Goal: Contribute content

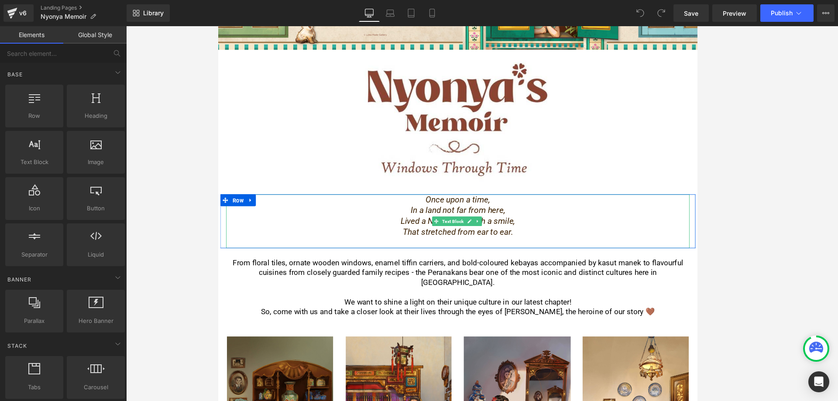
scroll to position [262, 0]
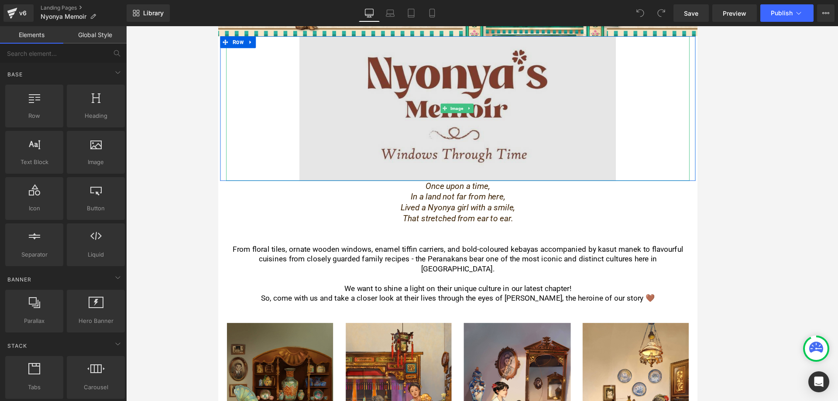
click at [512, 147] on img at bounding box center [482, 116] width 511 height 159
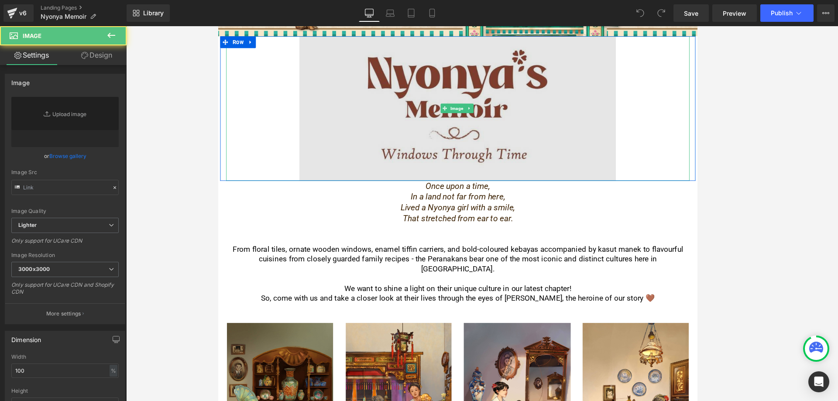
type input "[URL][DOMAIN_NAME]"
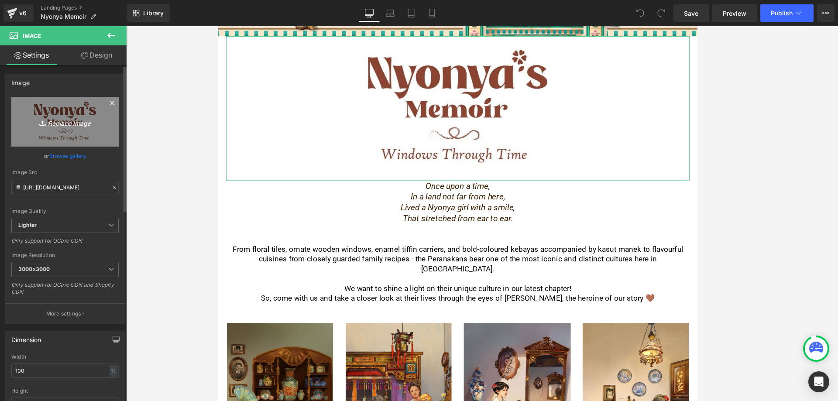
click at [74, 134] on link "Replace Image" at bounding box center [64, 122] width 107 height 50
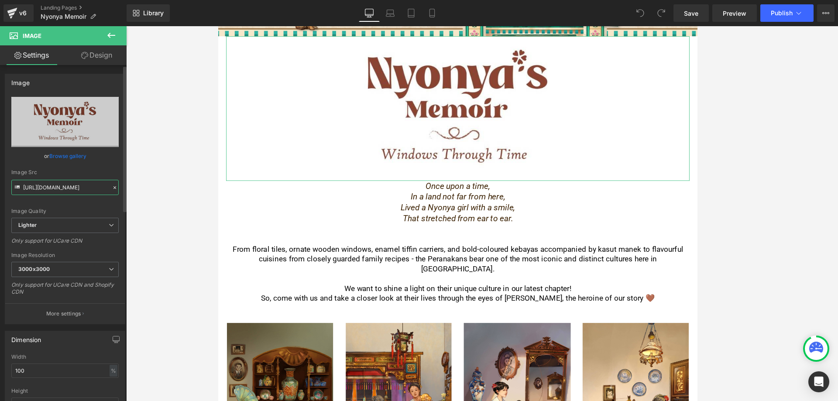
click at [50, 189] on input "[URL][DOMAIN_NAME]" at bounding box center [64, 187] width 107 height 15
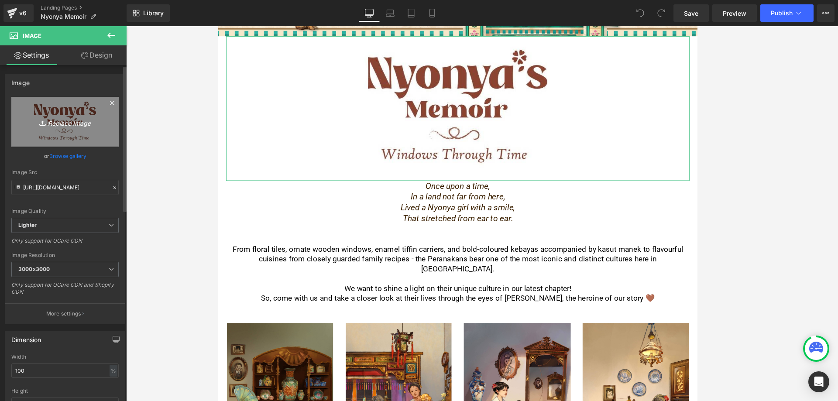
click at [74, 110] on link "Replace Image" at bounding box center [64, 122] width 107 height 50
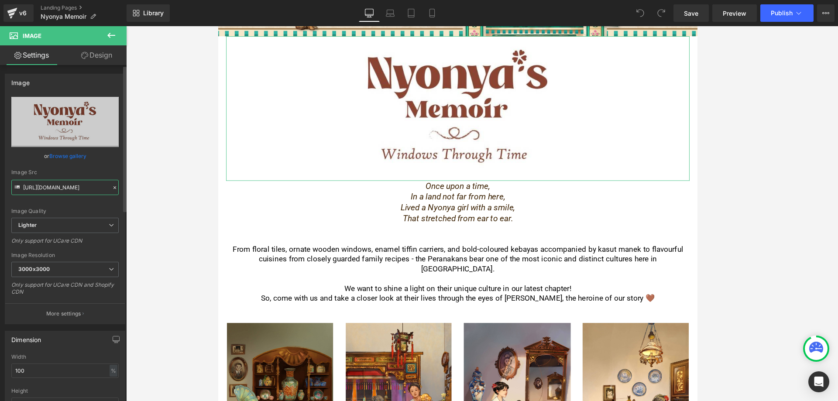
click at [79, 189] on input "[URL][DOMAIN_NAME]" at bounding box center [64, 187] width 107 height 15
click at [451, 209] on icon "In a land not far from here," at bounding box center [482, 214] width 104 height 10
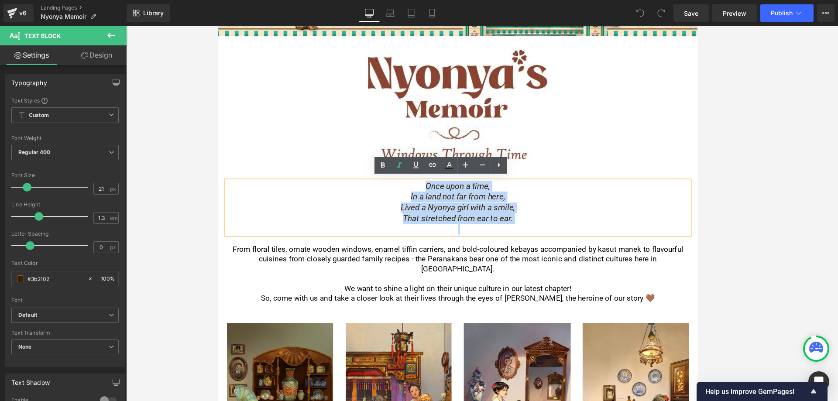
drag, startPoint x: 438, startPoint y: 204, endPoint x: 539, endPoint y: 238, distance: 106.3
click at [565, 240] on div "Once upon a time, In a land not far from here, Lived a Nyonya girl with a smile…" at bounding box center [482, 225] width 511 height 59
click at [481, 236] on icon "That stretched from ear to ear." at bounding box center [481, 238] width 121 height 10
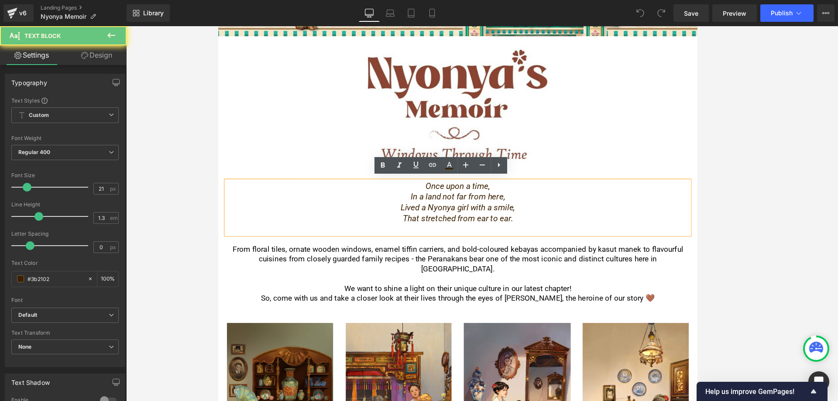
click at [540, 237] on p "That stretched from ear to ear." at bounding box center [482, 238] width 511 height 12
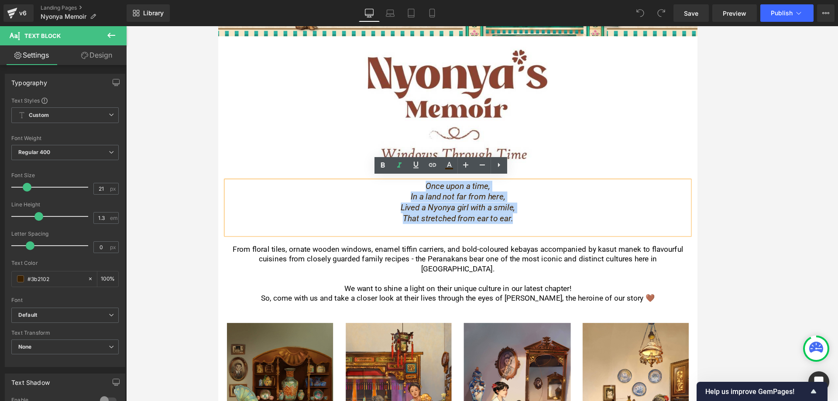
drag, startPoint x: 564, startPoint y: 237, endPoint x: 424, endPoint y: 194, distance: 146.5
click at [424, 196] on div "Once upon a time, In a land not far from here, Lived a Nyonya girl with a smile…" at bounding box center [482, 225] width 511 height 59
copy div "Once upon a time, In a land not far from here, Lived a Nyonya girl with a smile…"
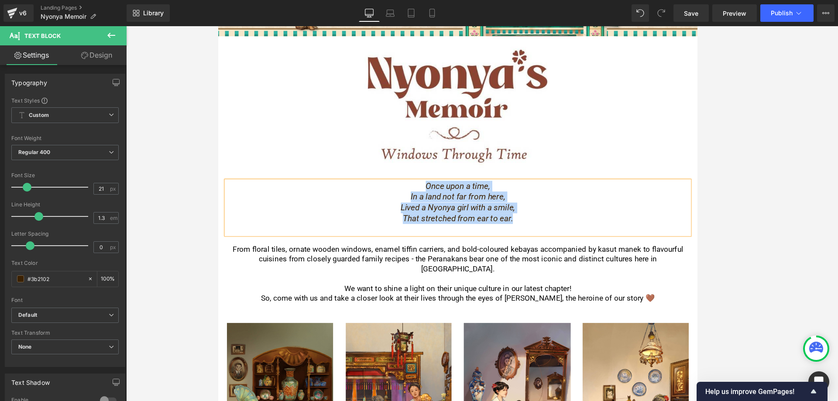
click at [414, 299] on p at bounding box center [482, 304] width 511 height 11
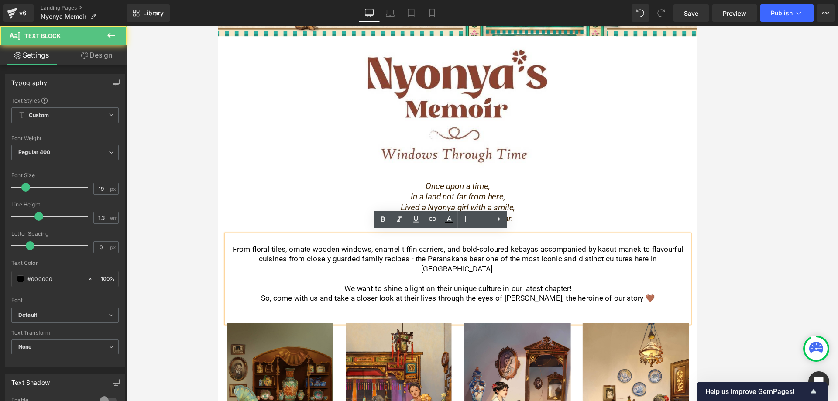
click at [326, 310] on p "We want to shine a light on their unique culture in our latest chapter!" at bounding box center [482, 315] width 511 height 11
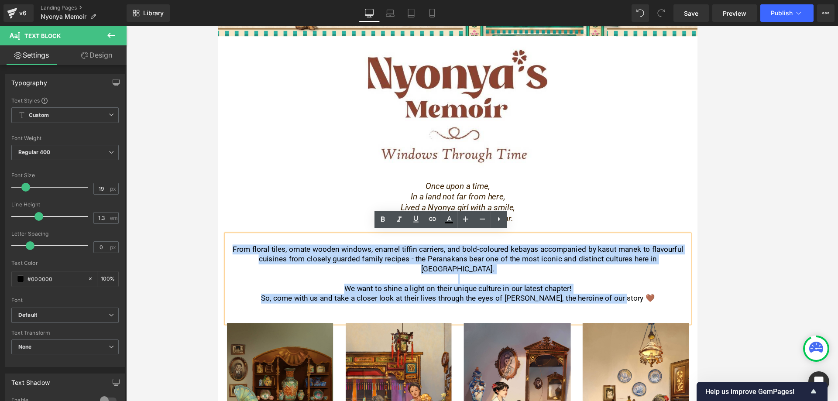
drag, startPoint x: 230, startPoint y: 268, endPoint x: 771, endPoint y: 310, distance: 542.6
click at [605, 321] on p "So, come with us and take a closer look at their lives through the eyes of [PER…" at bounding box center [482, 326] width 511 height 11
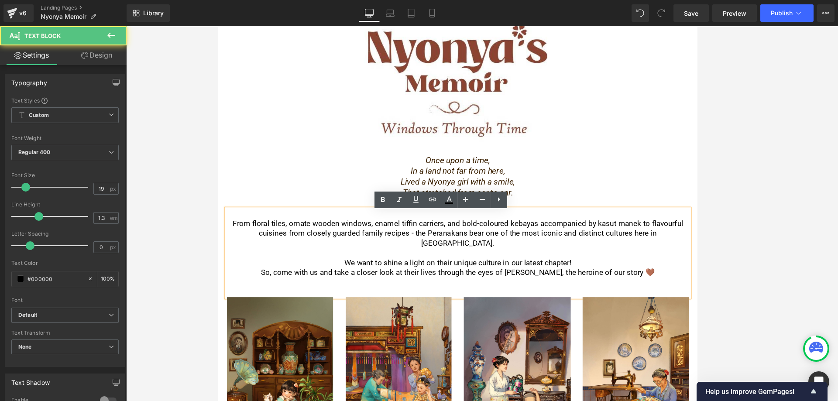
scroll to position [306, 0]
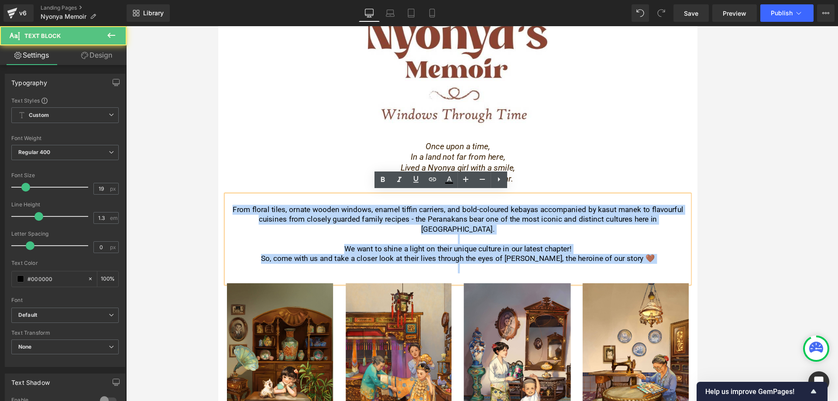
drag, startPoint x: 235, startPoint y: 225, endPoint x: 712, endPoint y: 283, distance: 479.8
click at [605, 283] on div "From floral tiles, ornate wooden windows, enamel tiffin carriers, and bold-colo…" at bounding box center [482, 260] width 511 height 97
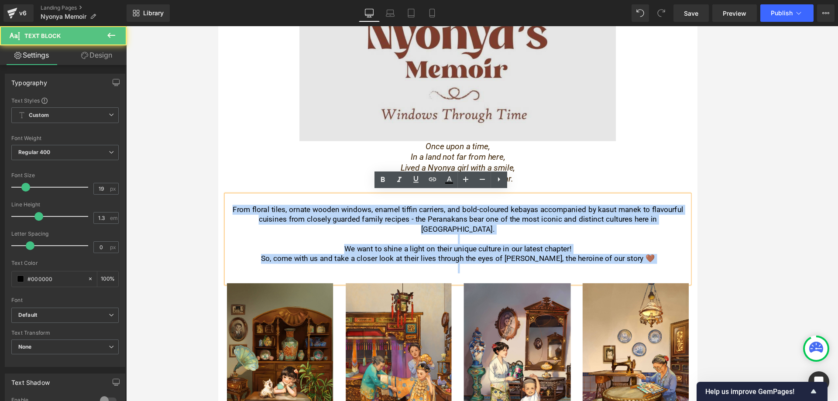
copy div "From floral tiles, ornate wooden windows, enamel tiffin carriers, and bold-colo…"
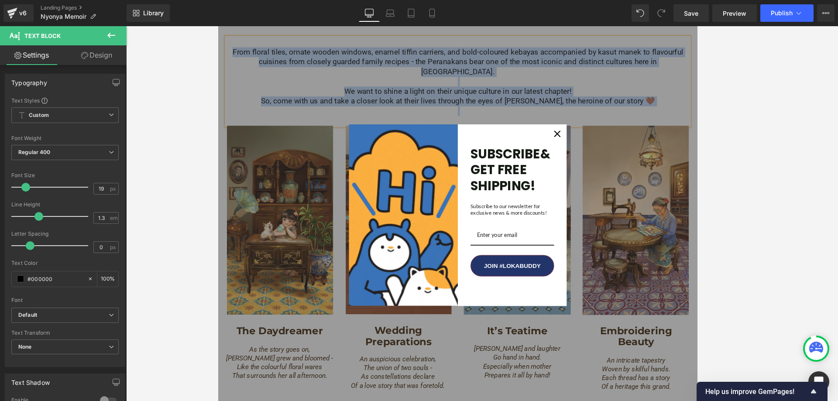
scroll to position [480, 0]
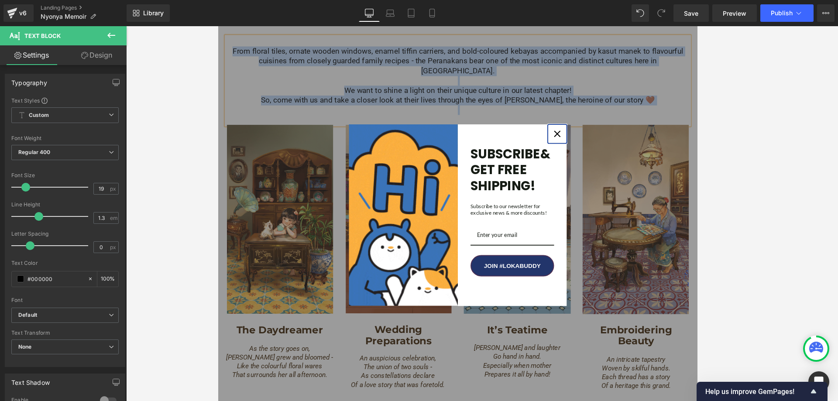
click at [588, 145] on icon "close icon" at bounding box center [591, 144] width 7 height 7
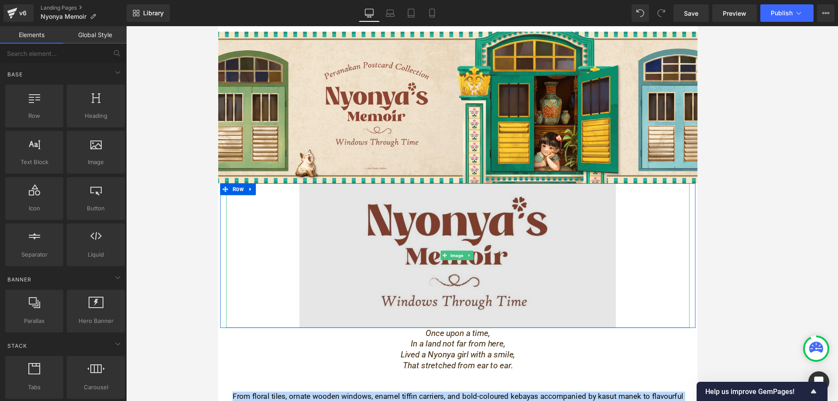
scroll to position [131, 0]
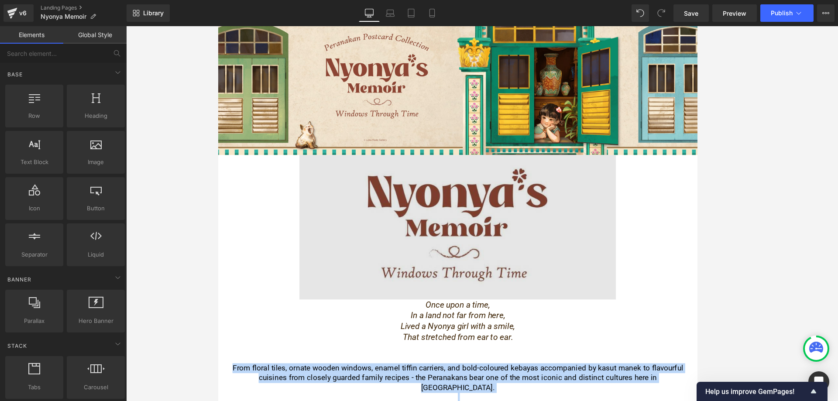
click at [419, 232] on img at bounding box center [482, 247] width 511 height 159
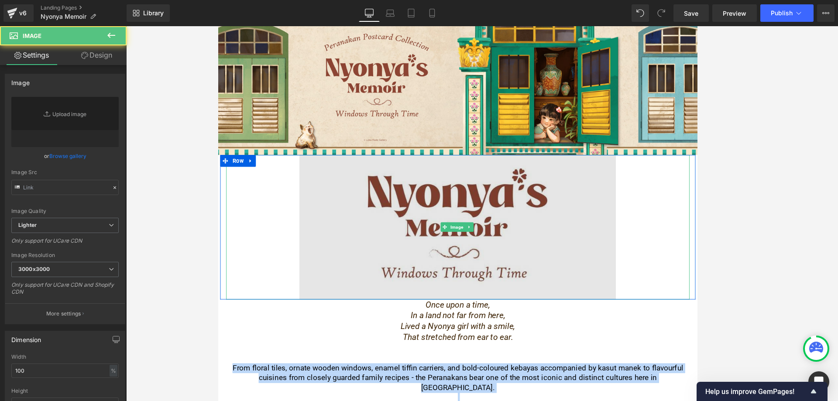
type input "[URL][DOMAIN_NAME]"
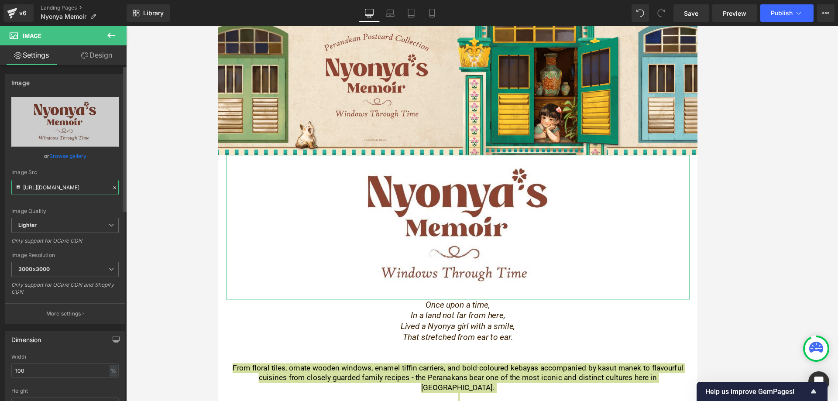
click at [63, 186] on input "[URL][DOMAIN_NAME]" at bounding box center [64, 187] width 107 height 15
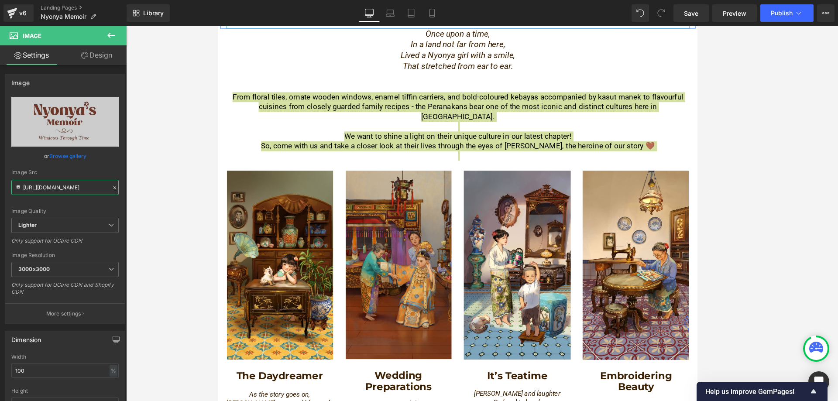
scroll to position [524, 0]
